Goal: Information Seeking & Learning: Learn about a topic

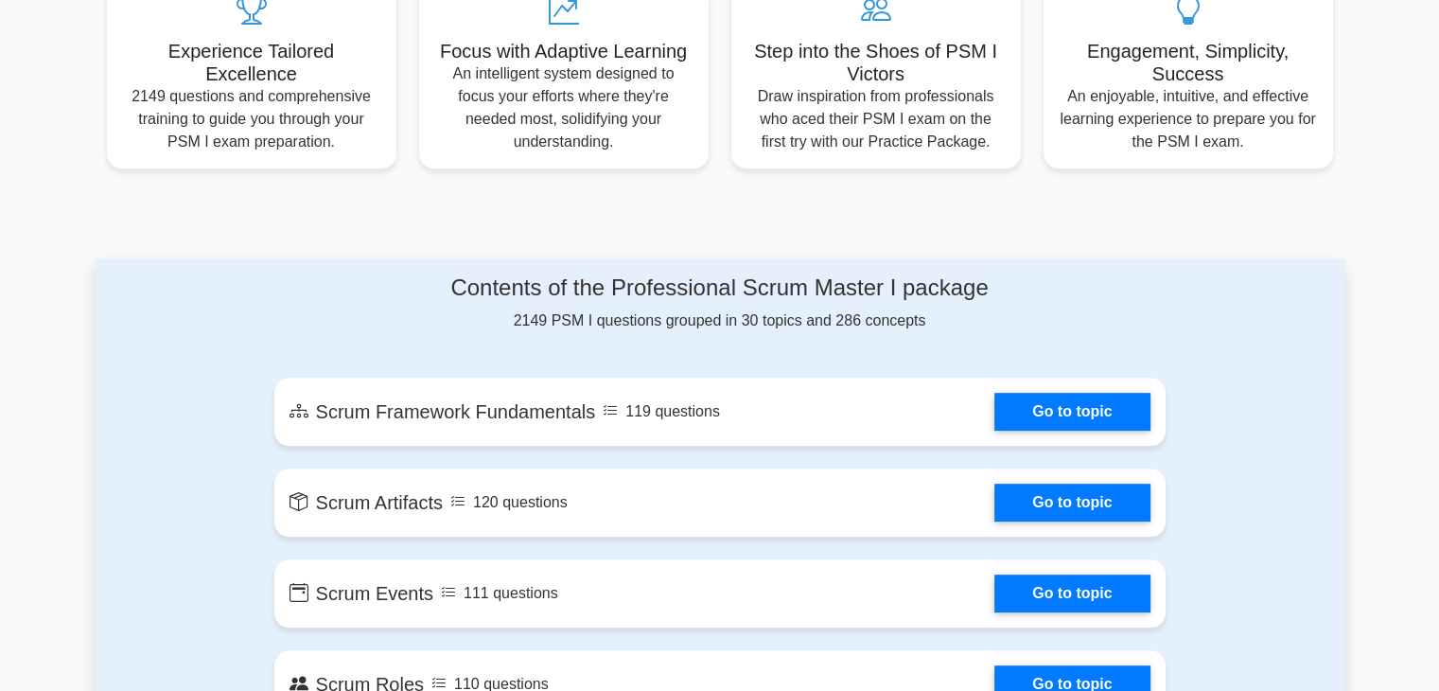
scroll to position [757, 0]
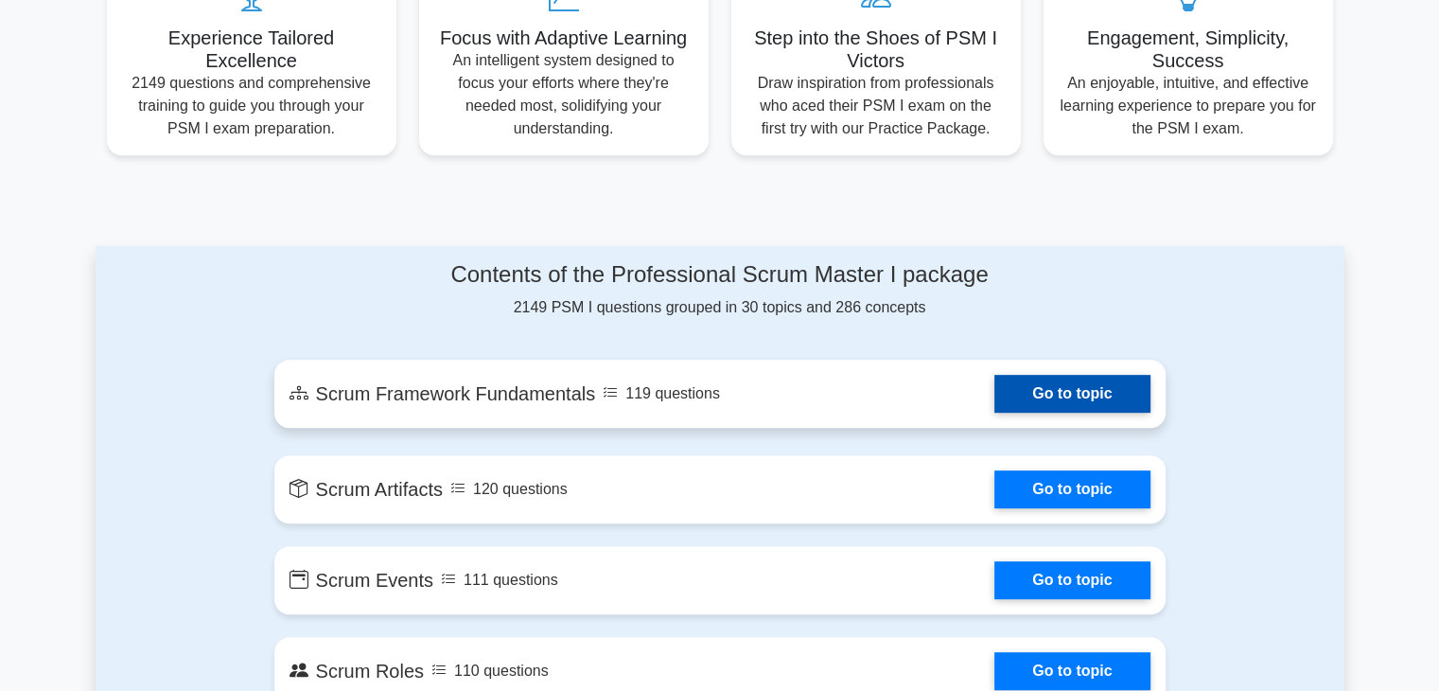
click at [1036, 402] on link "Go to topic" at bounding box center [1071, 394] width 155 height 38
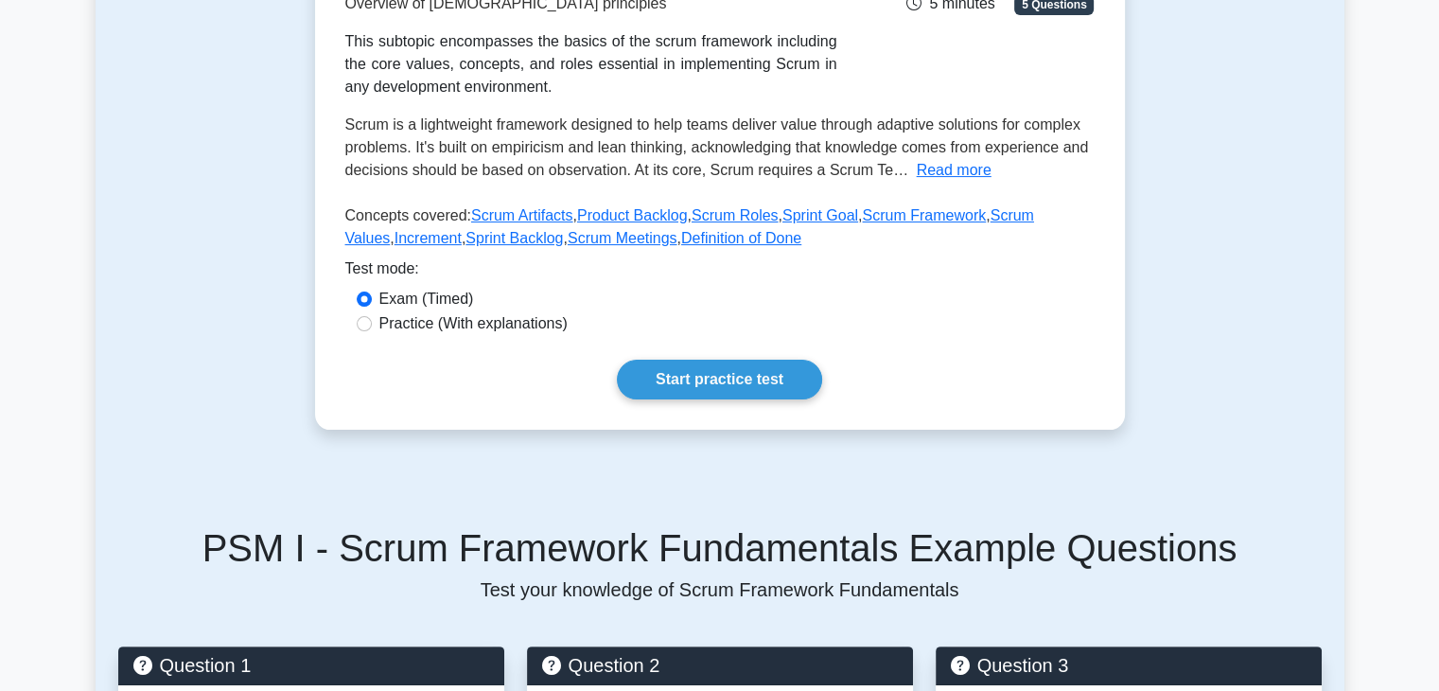
scroll to position [378, 0]
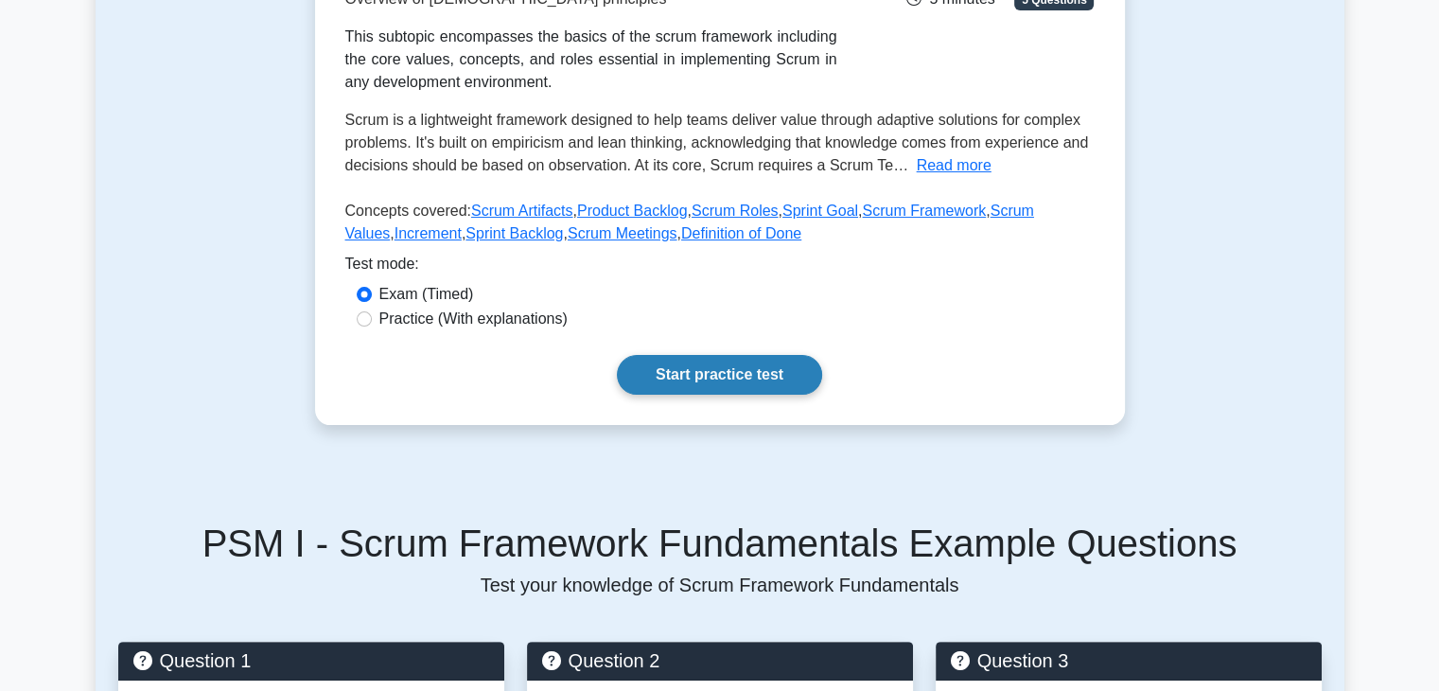
click at [768, 368] on link "Start practice test" at bounding box center [719, 375] width 205 height 40
